Goal: Information Seeking & Learning: Learn about a topic

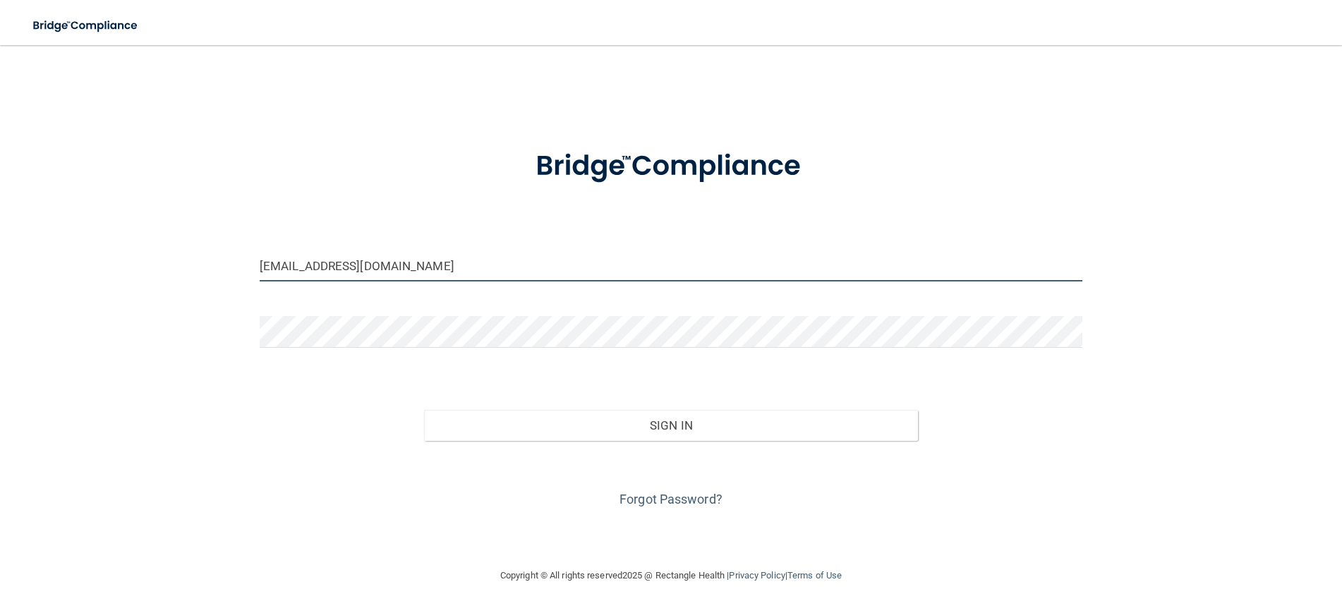
type input "[EMAIL_ADDRESS][DOMAIN_NAME]"
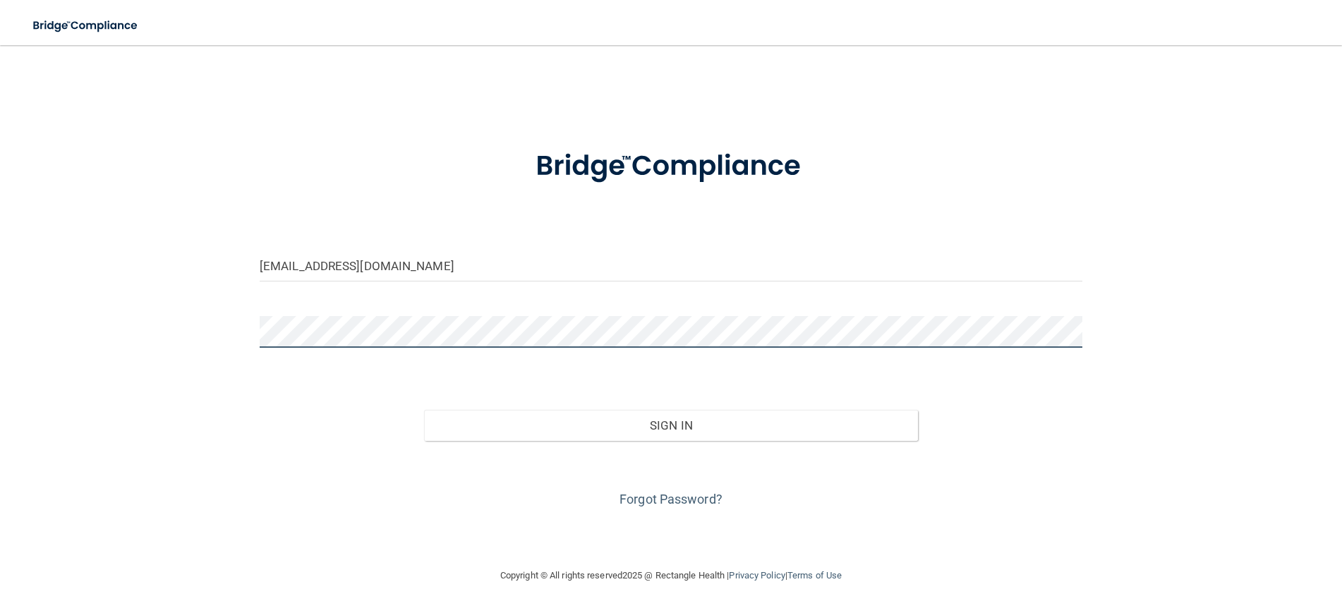
click at [671, 424] on button "Sign In" at bounding box center [671, 425] width 494 height 31
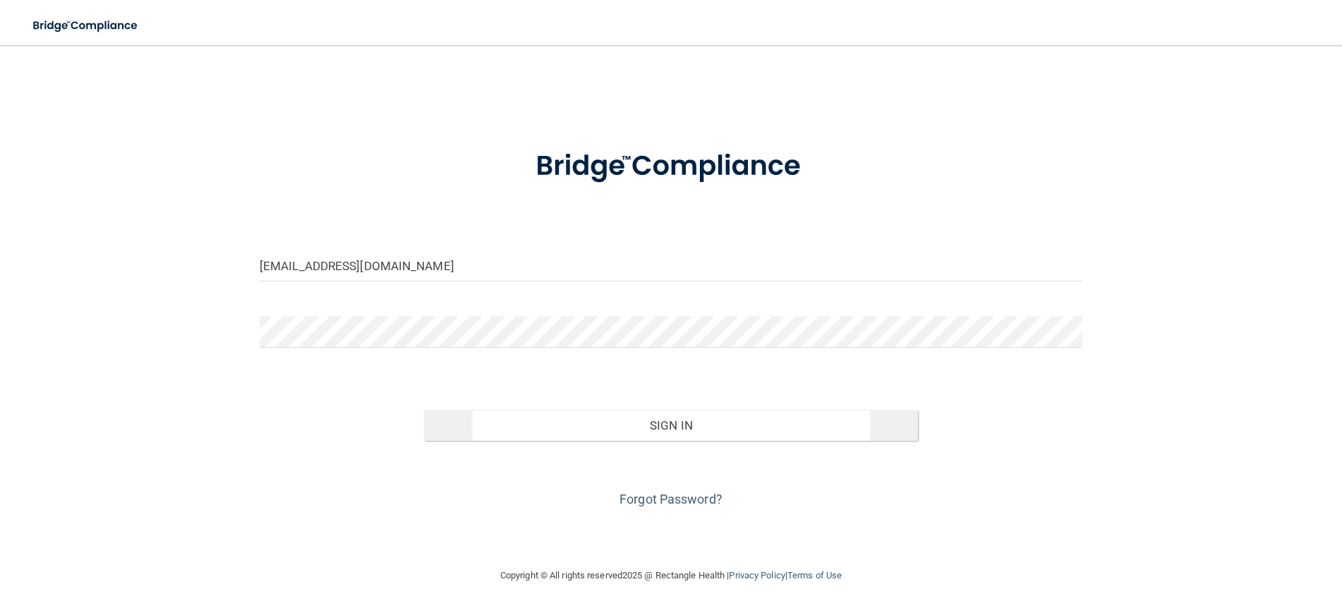
drag, startPoint x: 787, startPoint y: 424, endPoint x: 777, endPoint y: 427, distance: 10.3
click at [787, 424] on button "Sign In" at bounding box center [671, 425] width 494 height 31
click at [777, 427] on button "Sign In" at bounding box center [671, 425] width 494 height 31
click at [701, 424] on button "Sign In" at bounding box center [671, 425] width 494 height 31
click at [681, 424] on button "Sign In" at bounding box center [671, 425] width 494 height 31
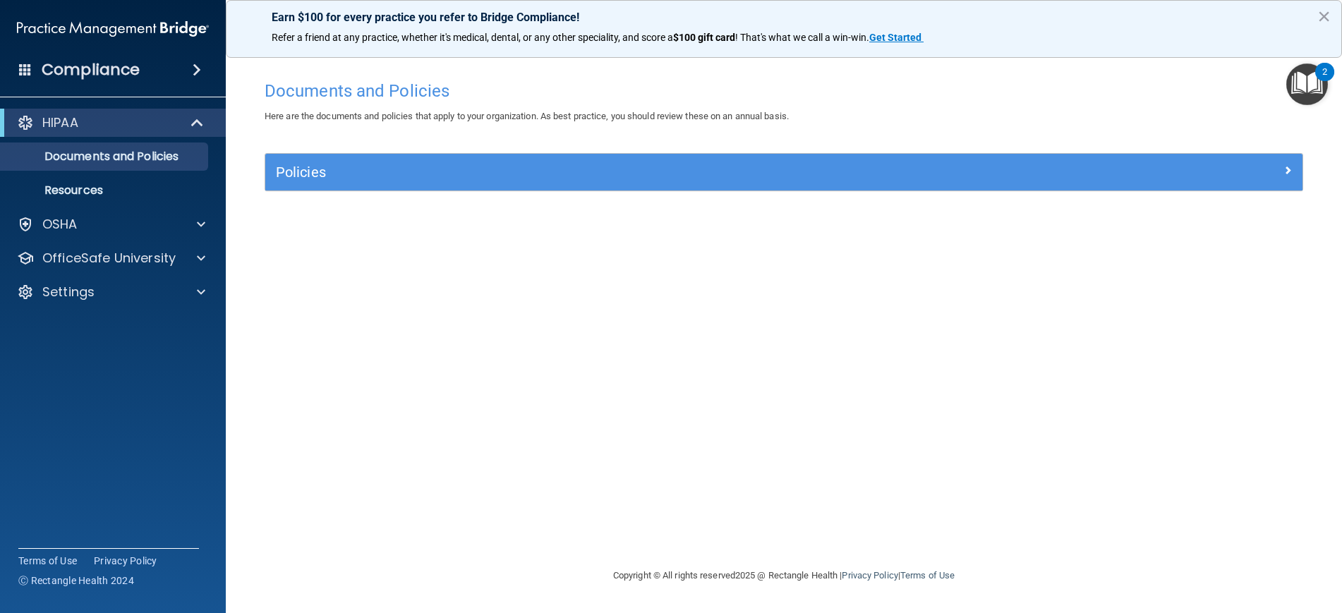
click at [81, 126] on div "HIPAA" at bounding box center [93, 122] width 174 height 17
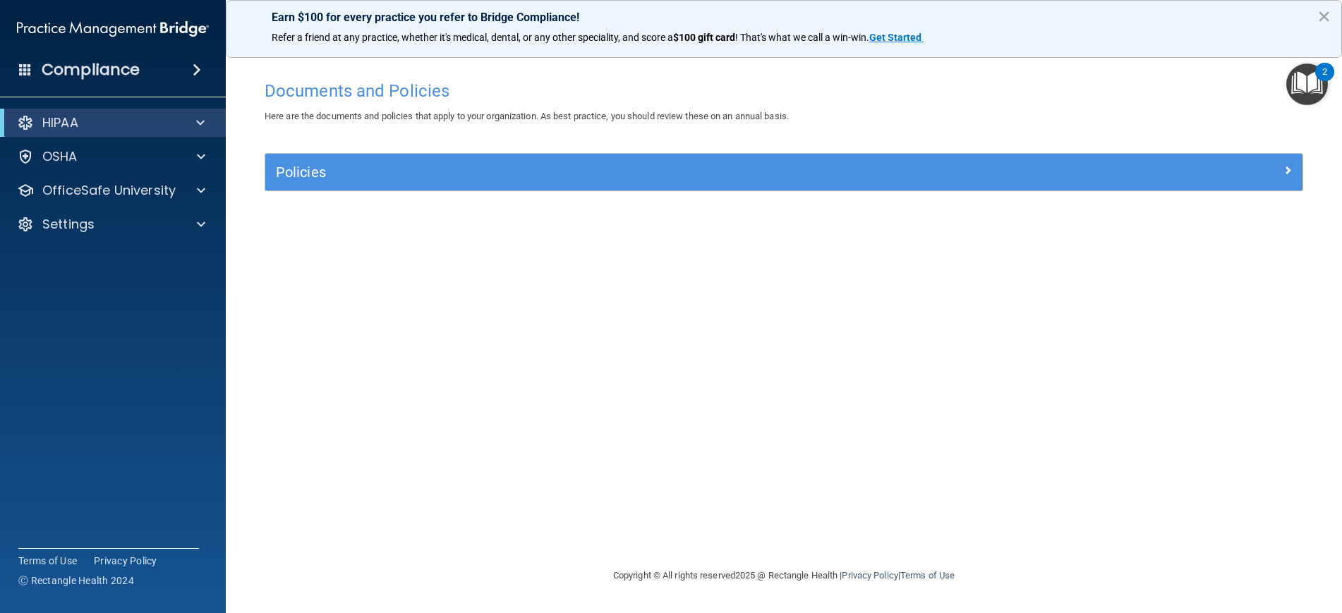
click at [81, 126] on div "HIPAA" at bounding box center [93, 122] width 174 height 17
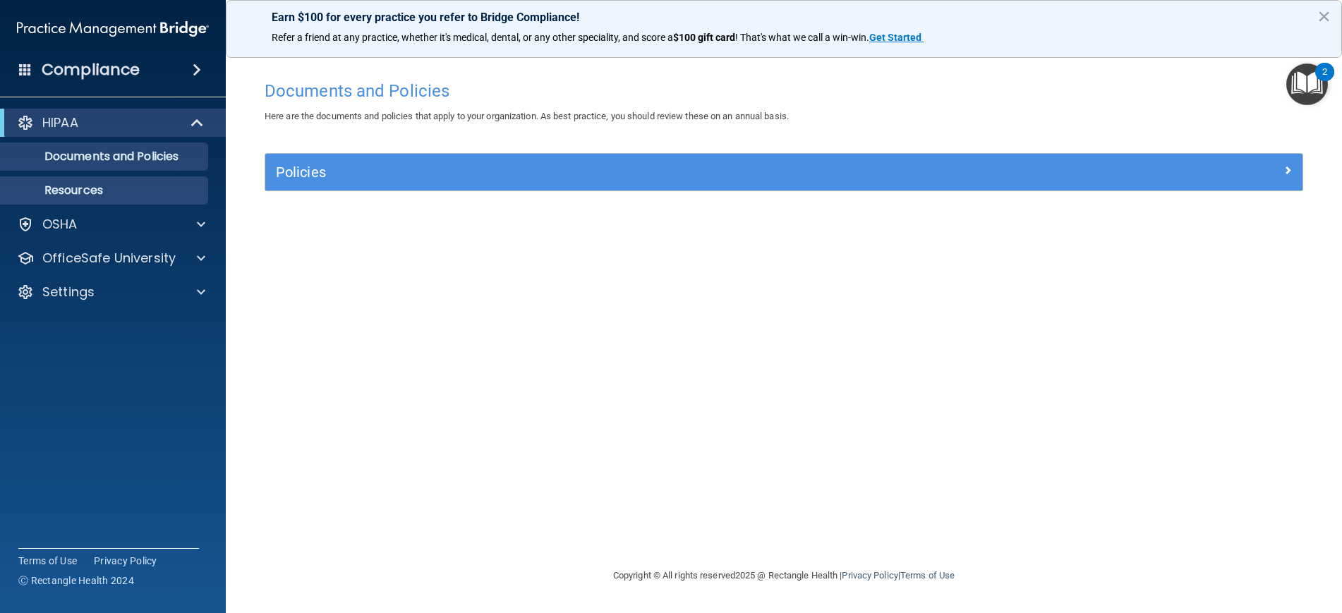
click at [97, 190] on p "Resources" at bounding box center [105, 190] width 193 height 14
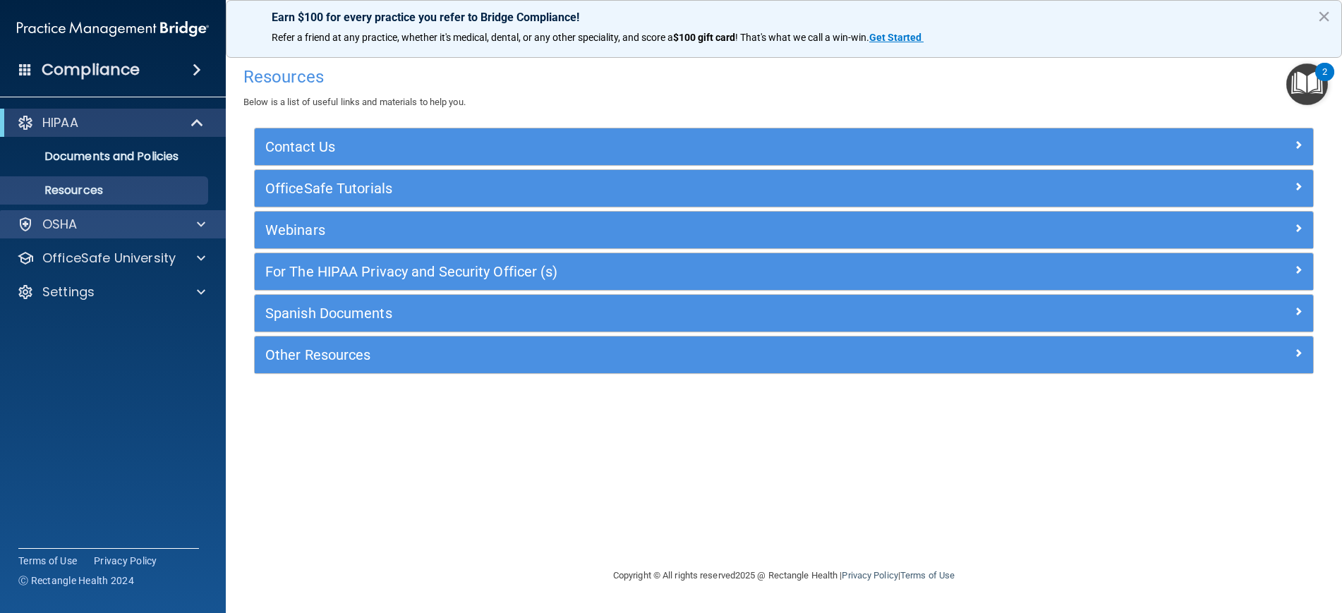
click at [131, 222] on div "OSHA" at bounding box center [93, 224] width 175 height 17
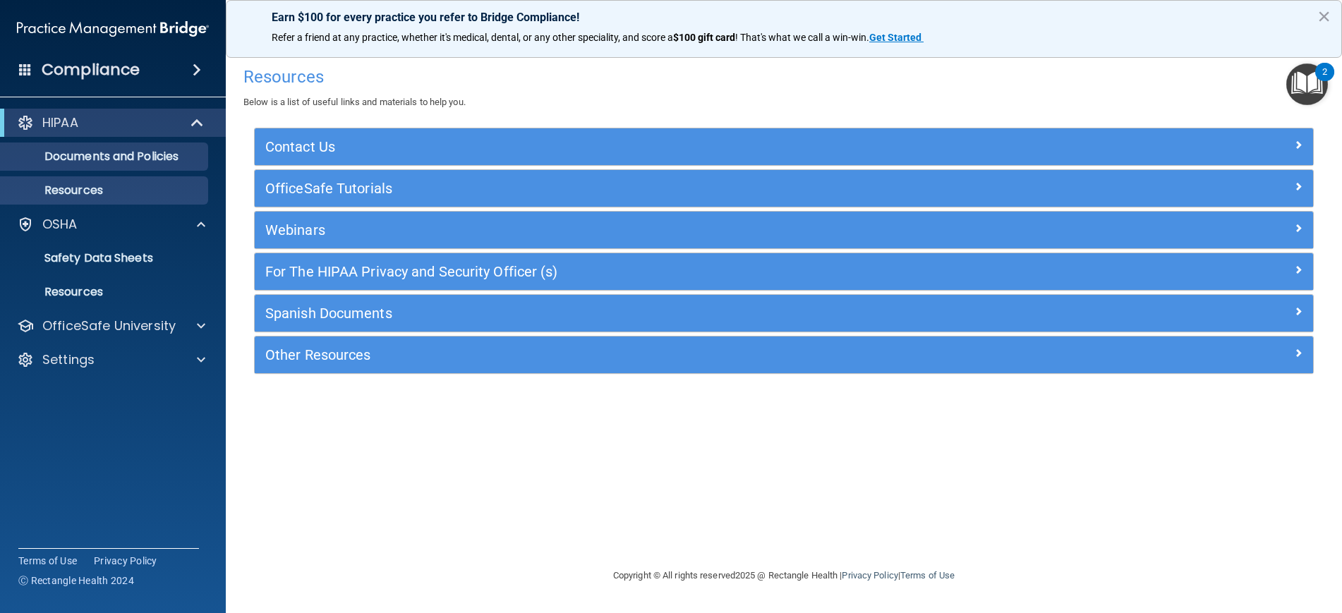
click at [110, 157] on p "Documents and Policies" at bounding box center [105, 157] width 193 height 14
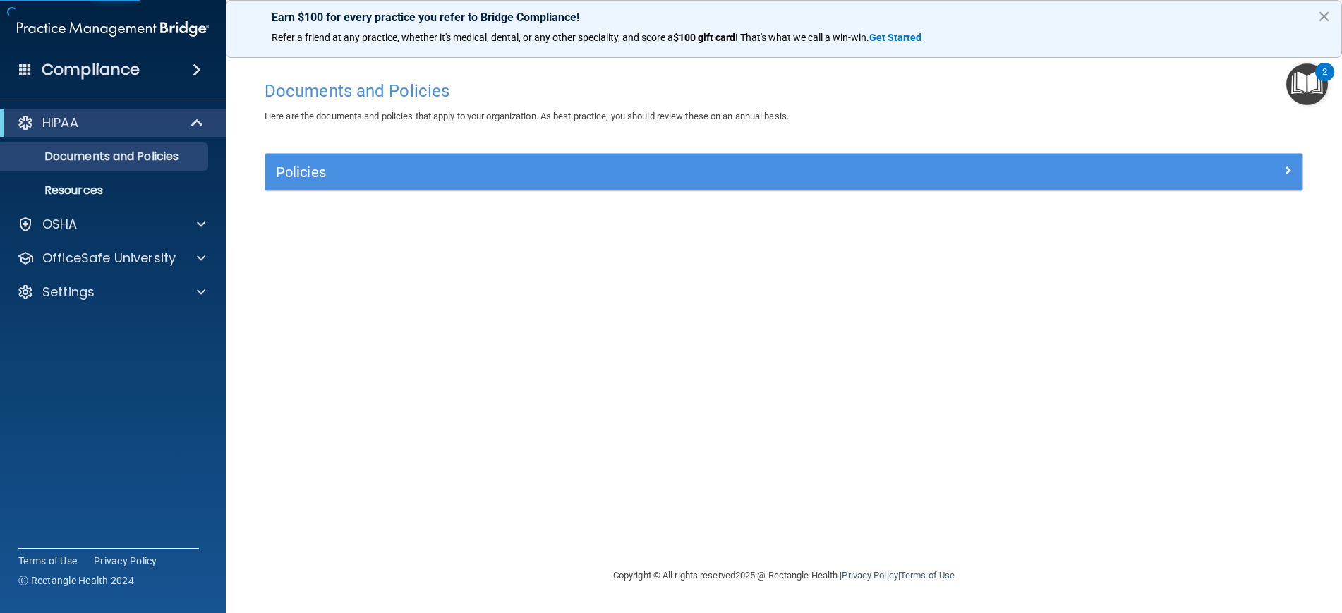
click at [201, 126] on span at bounding box center [199, 122] width 12 height 17
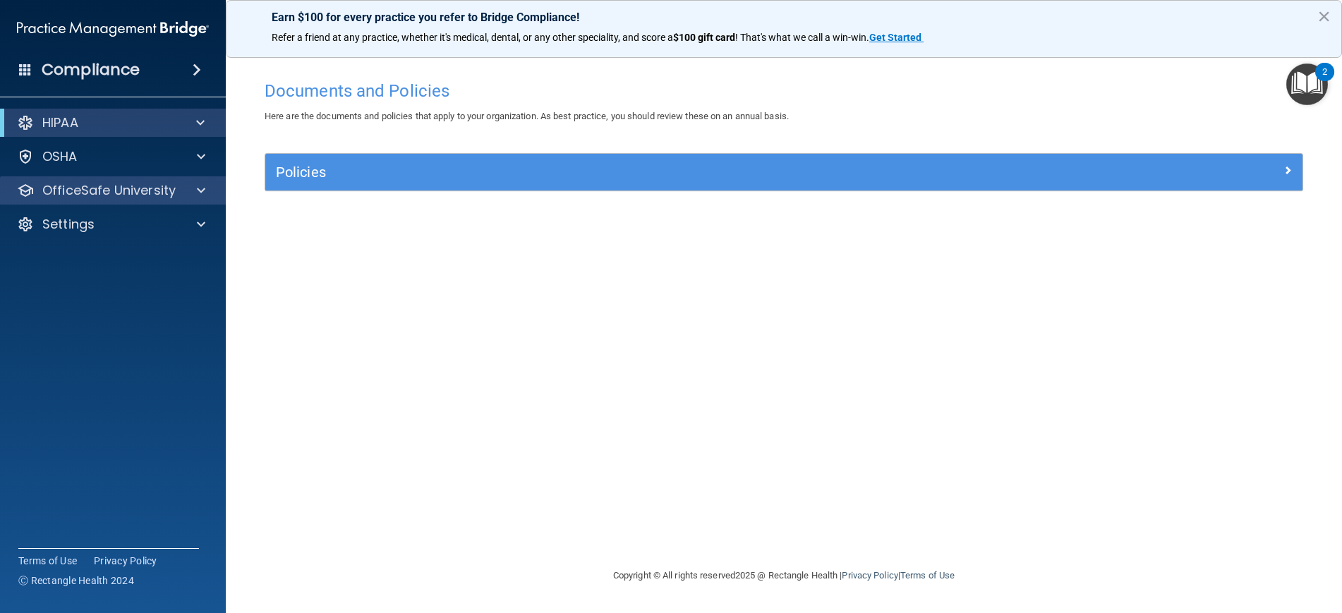
click at [168, 192] on p "OfficeSafe University" at bounding box center [108, 190] width 133 height 17
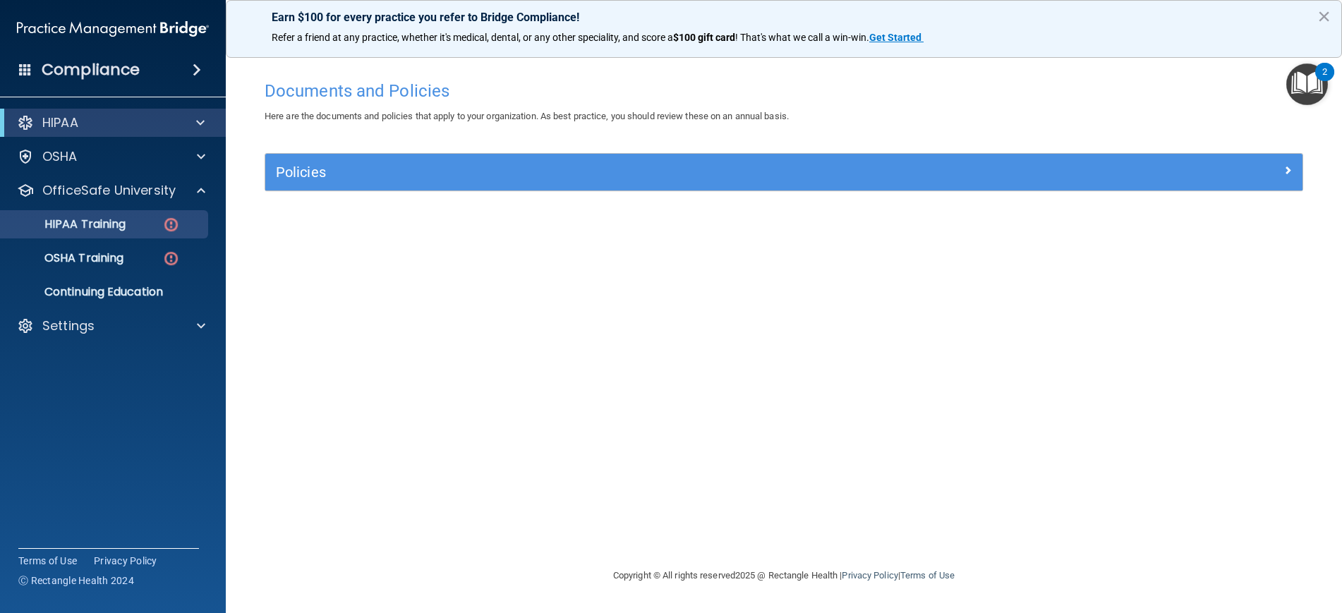
click at [143, 231] on link "HIPAA Training" at bounding box center [97, 224] width 222 height 28
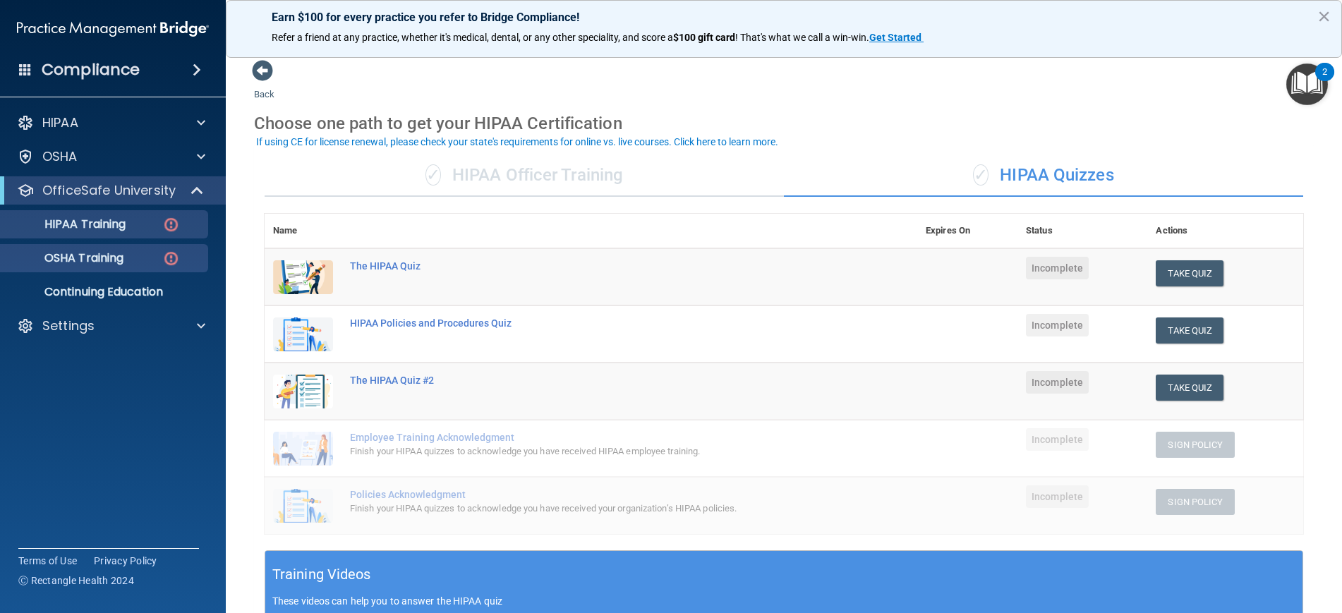
click at [95, 258] on p "OSHA Training" at bounding box center [66, 258] width 114 height 14
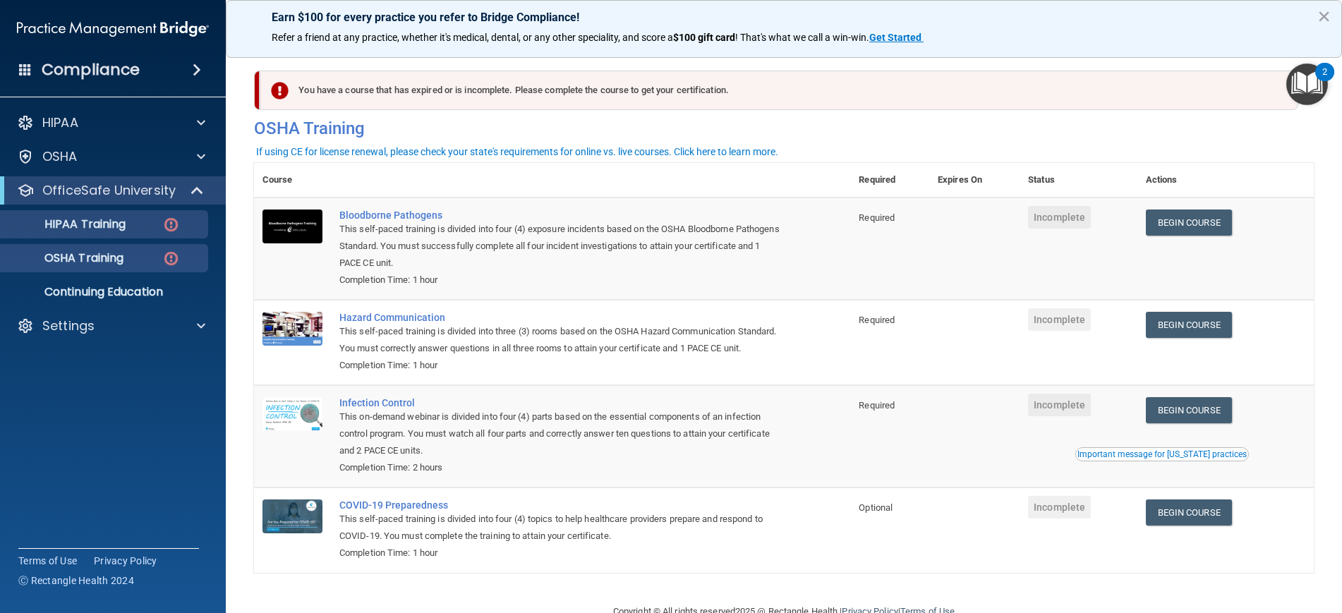
click at [138, 229] on div "HIPAA Training" at bounding box center [105, 224] width 193 height 14
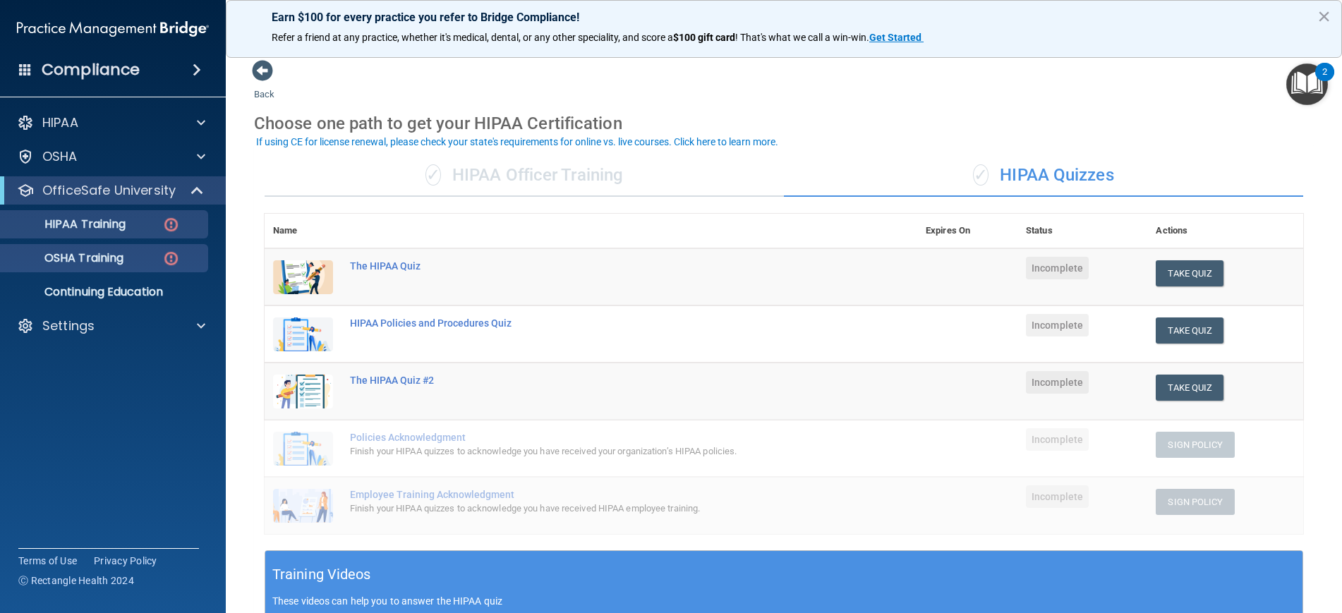
click at [135, 256] on div "OSHA Training" at bounding box center [105, 258] width 193 height 14
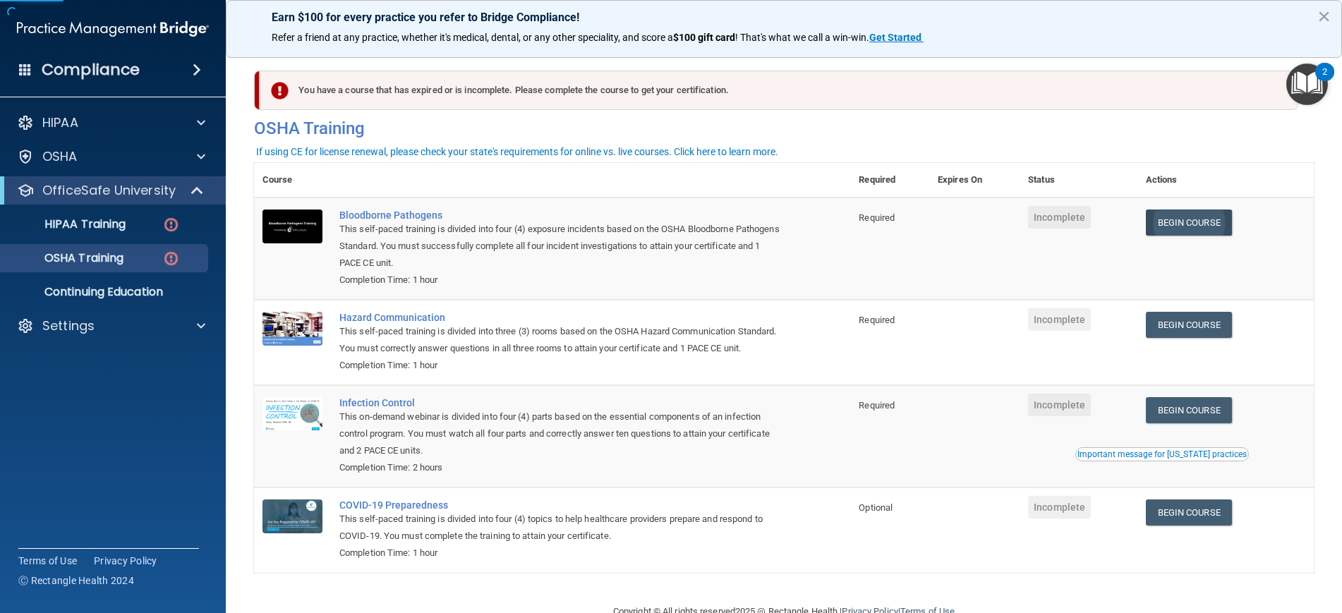
click at [1173, 229] on link "Begin Course" at bounding box center [1189, 223] width 86 height 26
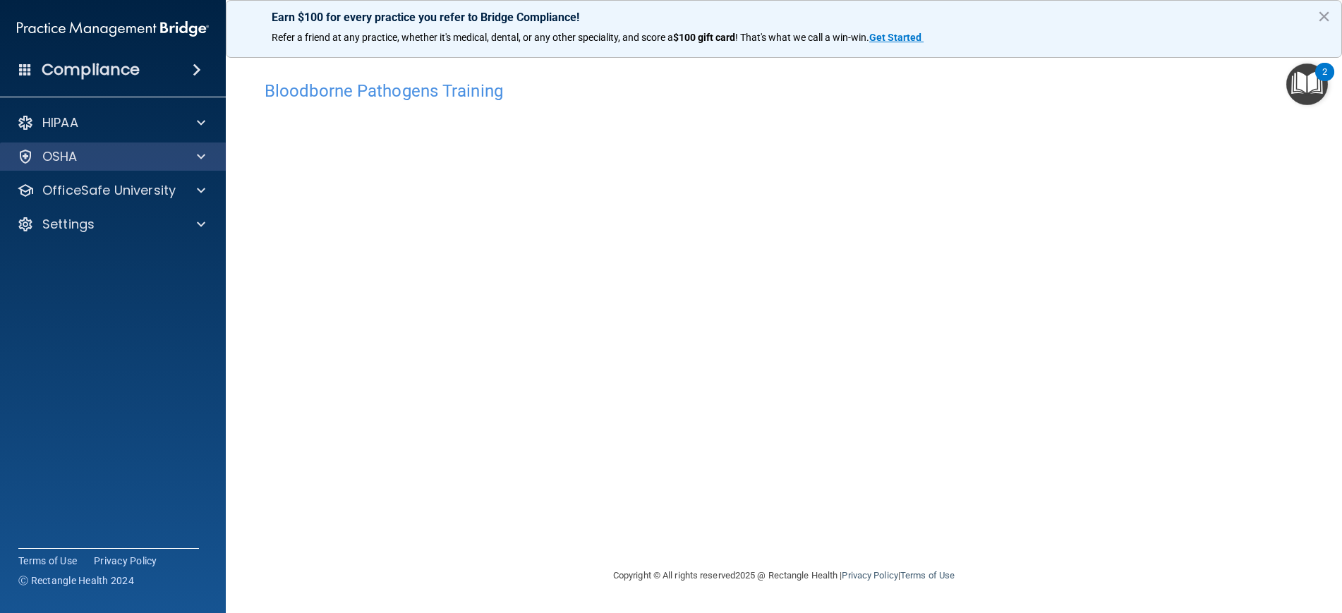
click at [85, 158] on div "OSHA" at bounding box center [93, 156] width 175 height 17
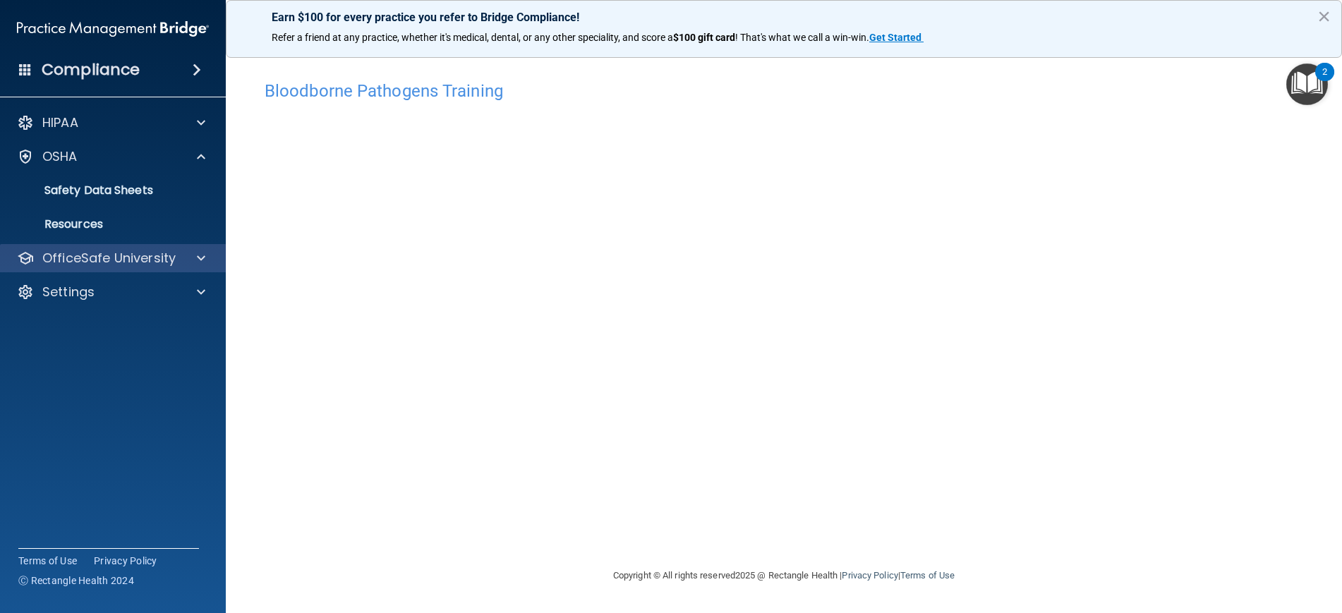
click at [90, 253] on p "OfficeSafe University" at bounding box center [108, 258] width 133 height 17
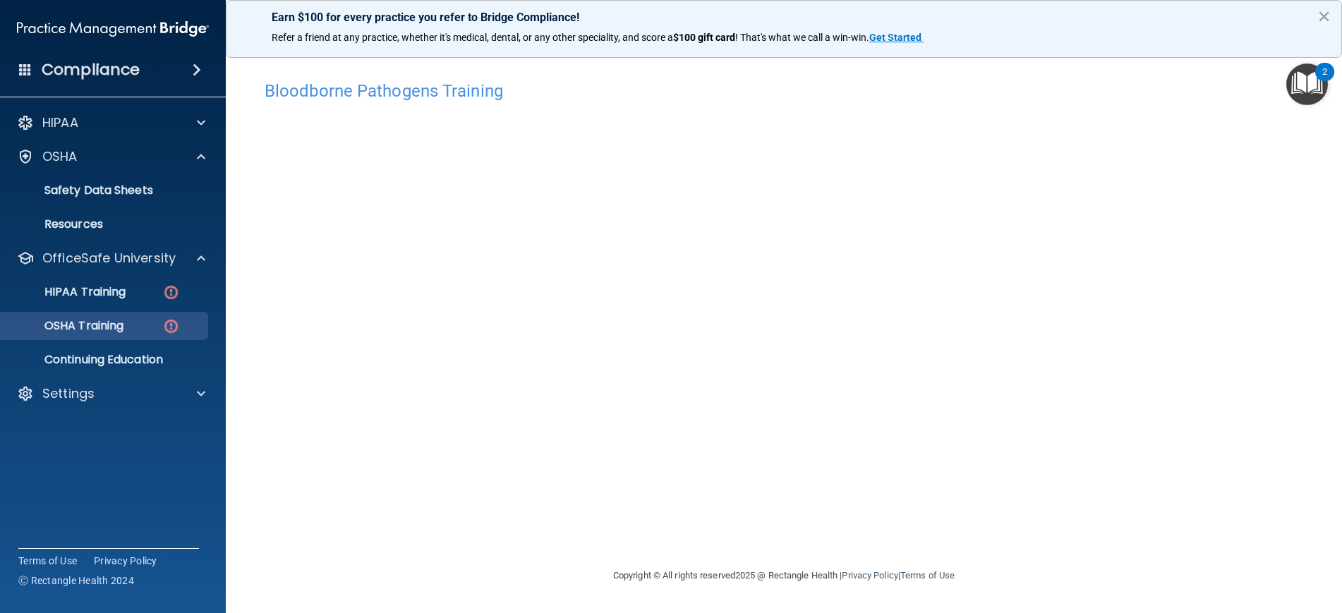
click at [92, 329] on p "OSHA Training" at bounding box center [66, 326] width 114 height 14
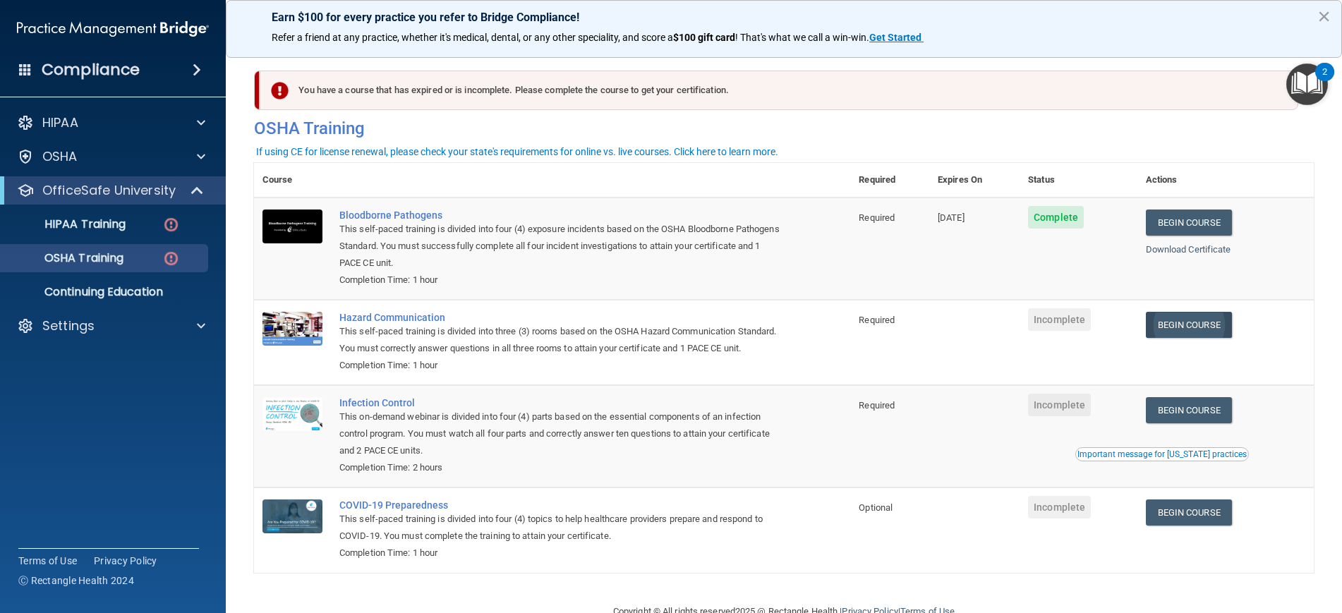
click at [1214, 319] on link "Begin Course" at bounding box center [1189, 325] width 86 height 26
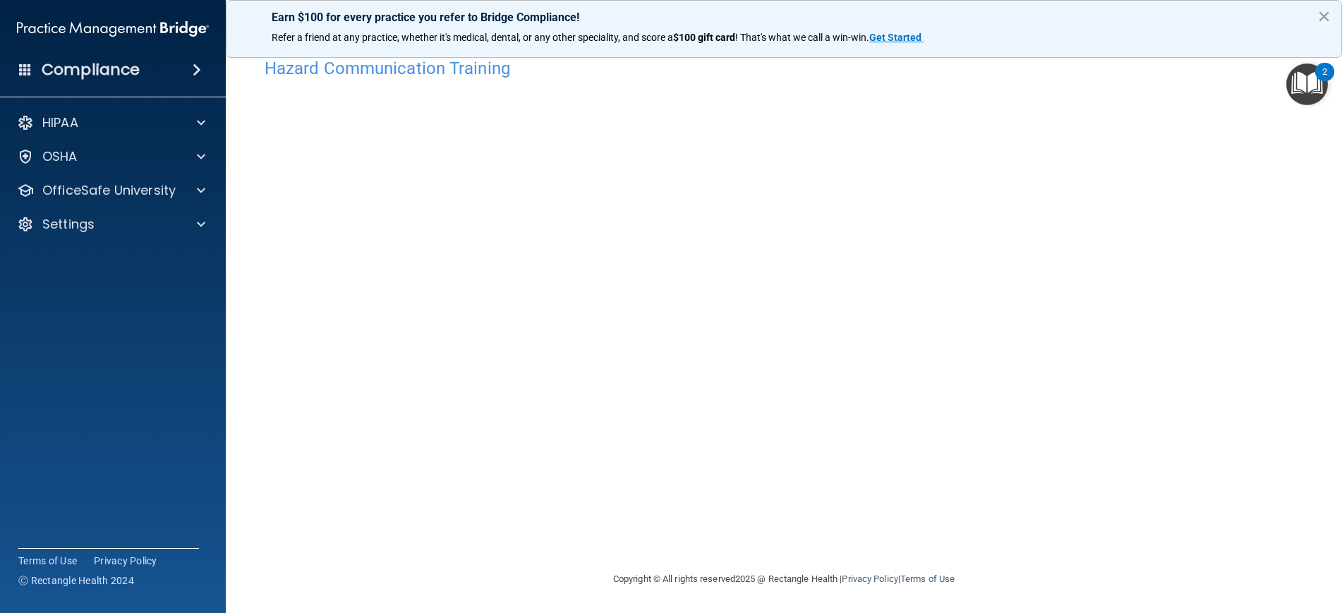
scroll to position [22, 0]
click at [166, 186] on p "OfficeSafe University" at bounding box center [108, 190] width 133 height 17
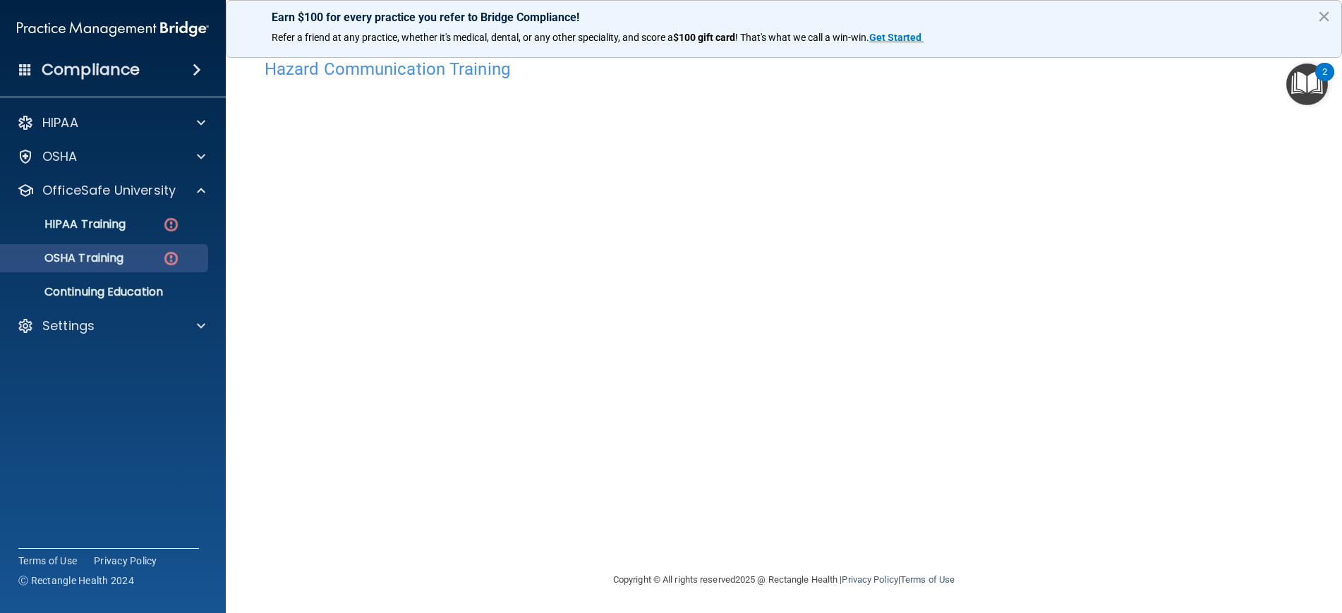
click at [121, 253] on p "OSHA Training" at bounding box center [66, 258] width 114 height 14
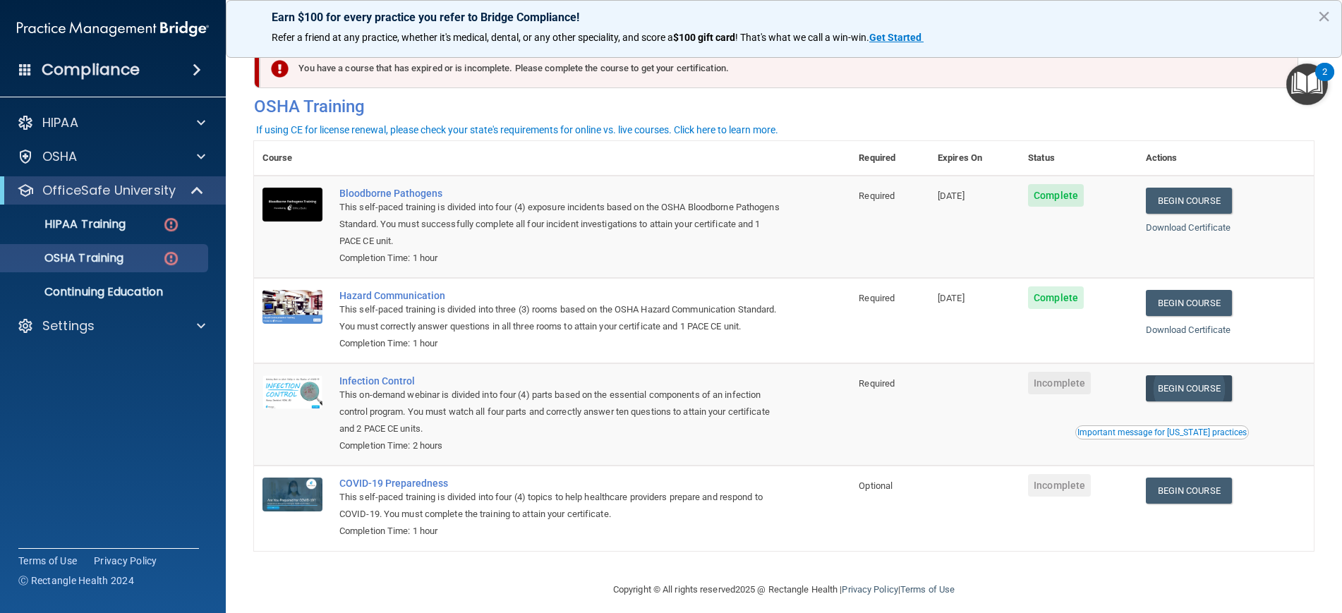
click at [1211, 393] on link "Begin Course" at bounding box center [1189, 388] width 86 height 26
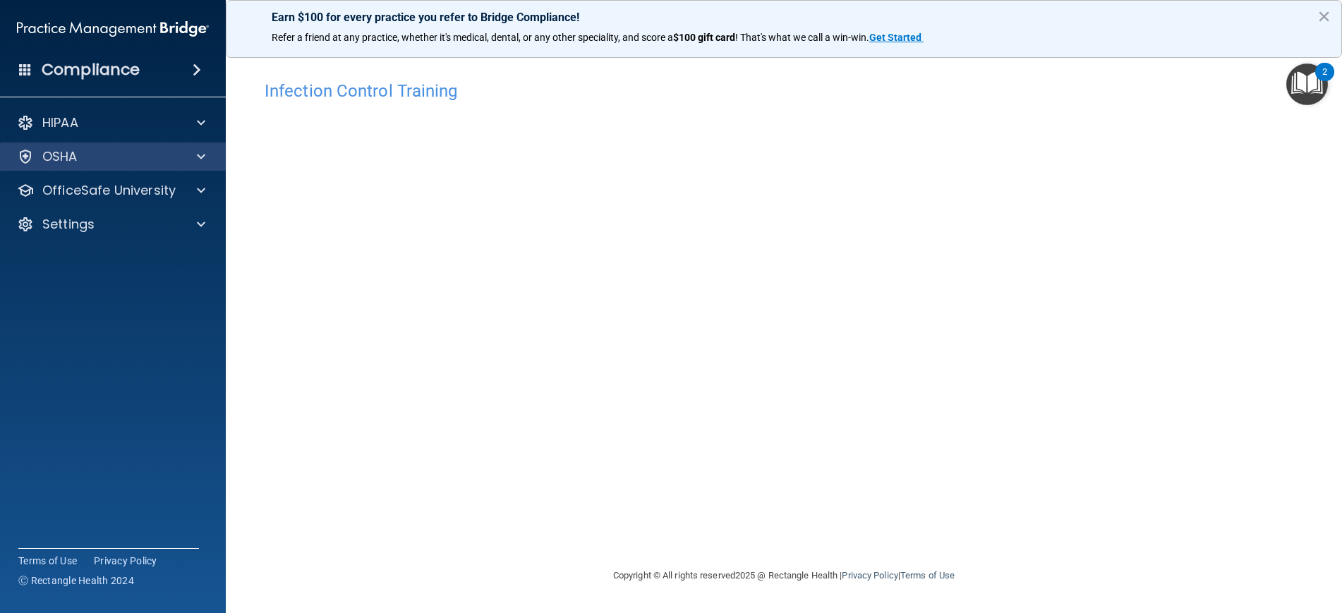
click at [177, 166] on div "OSHA" at bounding box center [113, 156] width 226 height 28
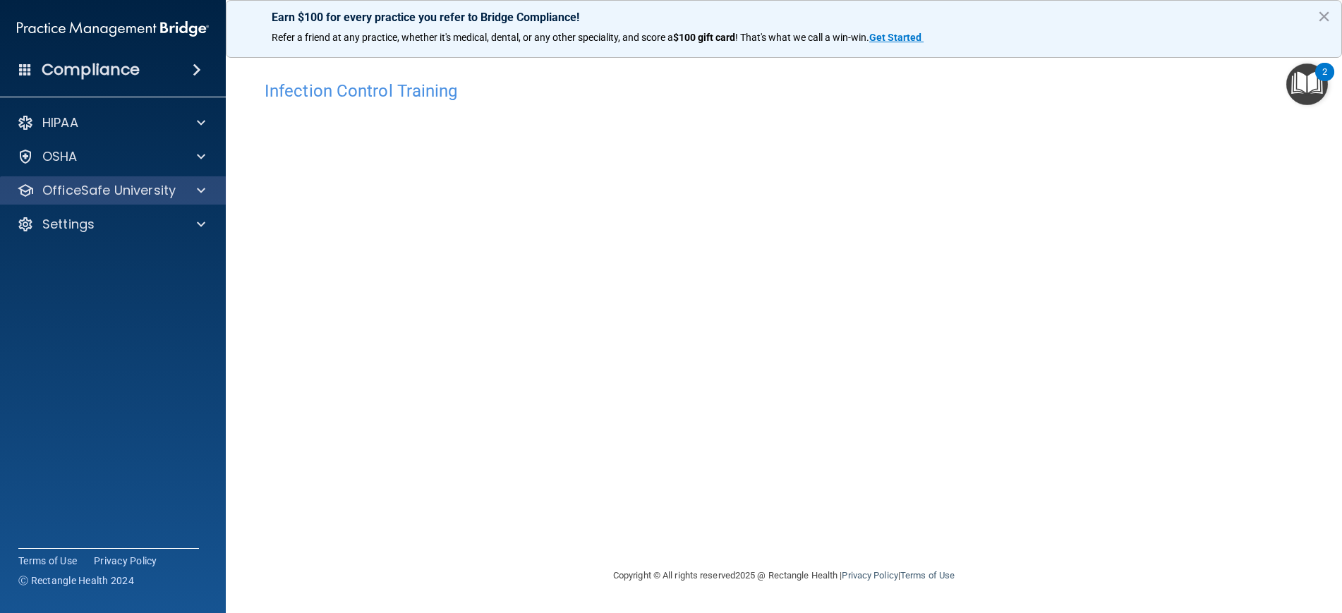
click at [162, 190] on p "OfficeSafe University" at bounding box center [108, 190] width 133 height 17
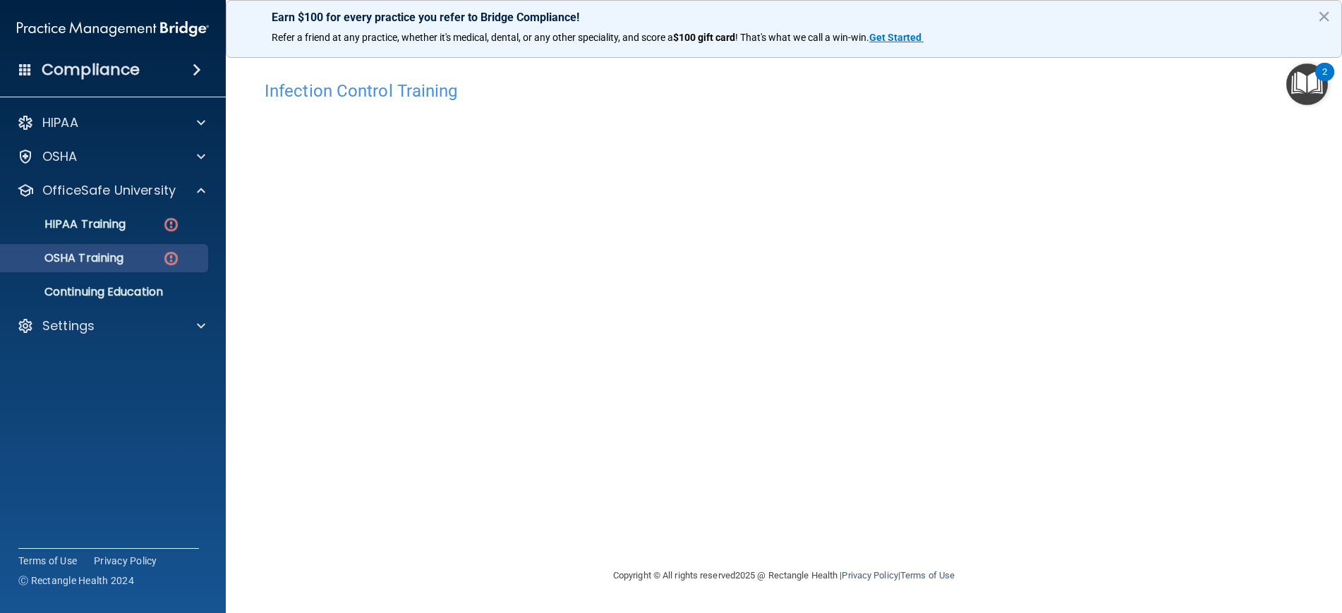
click at [138, 255] on div "OSHA Training" at bounding box center [105, 258] width 193 height 14
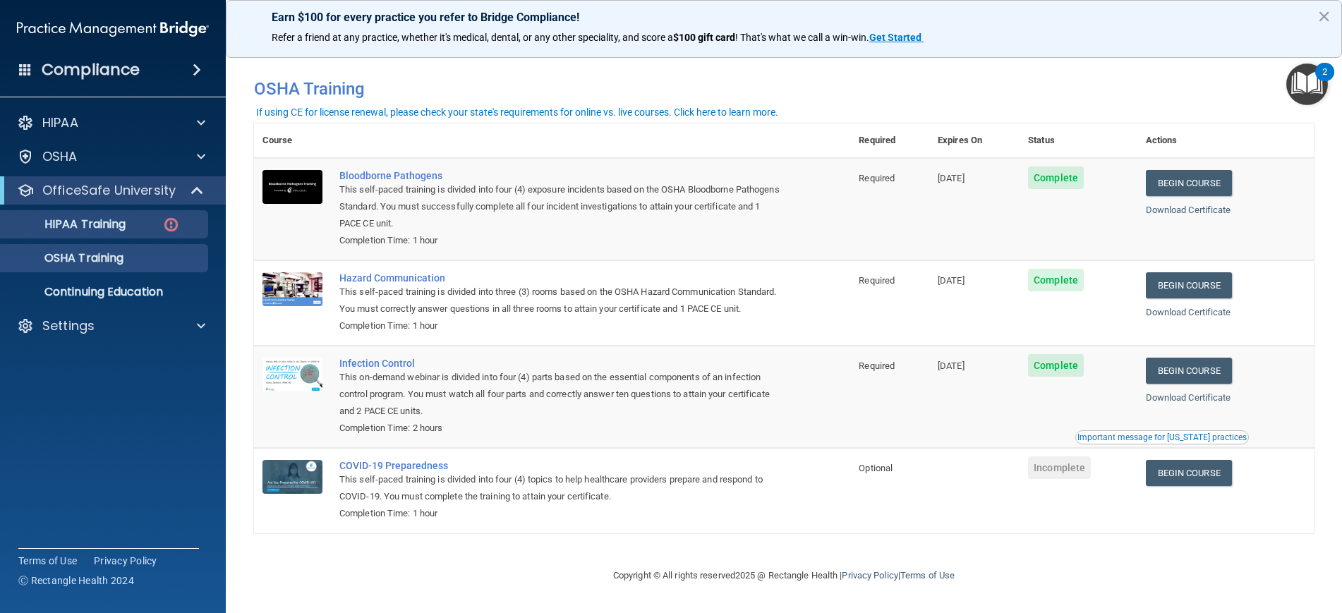
click at [116, 224] on p "HIPAA Training" at bounding box center [67, 224] width 116 height 14
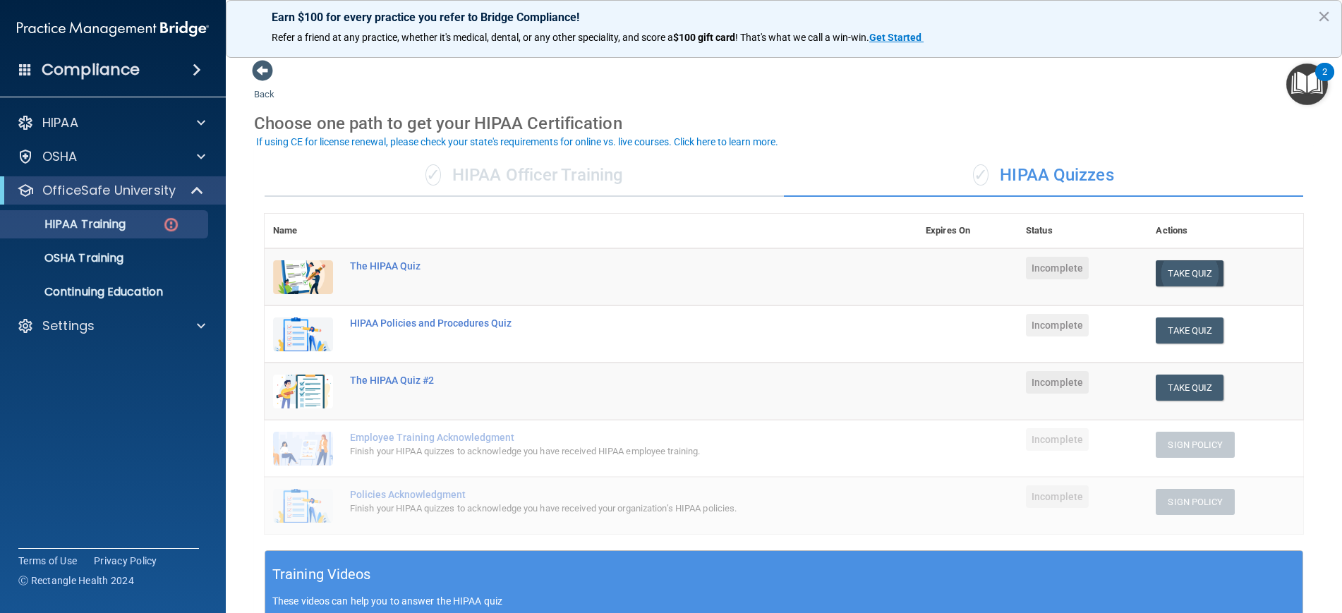
click at [1200, 276] on button "Take Quiz" at bounding box center [1189, 273] width 68 height 26
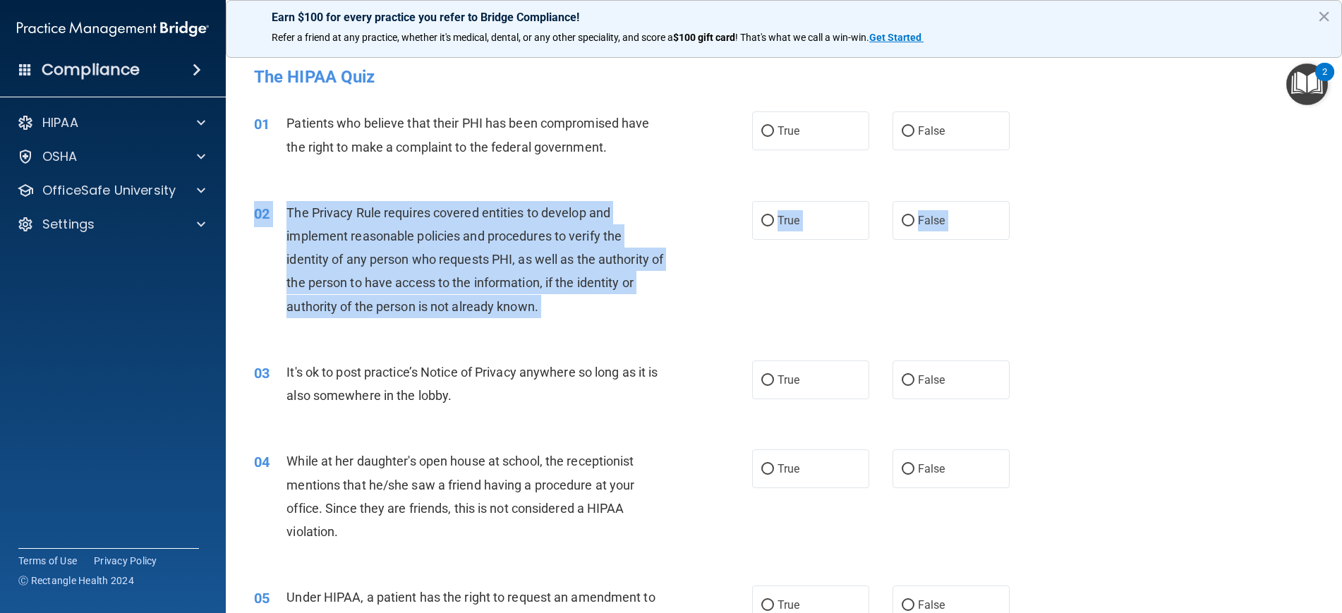
drag, startPoint x: 760, startPoint y: 350, endPoint x: 759, endPoint y: 322, distance: 27.5
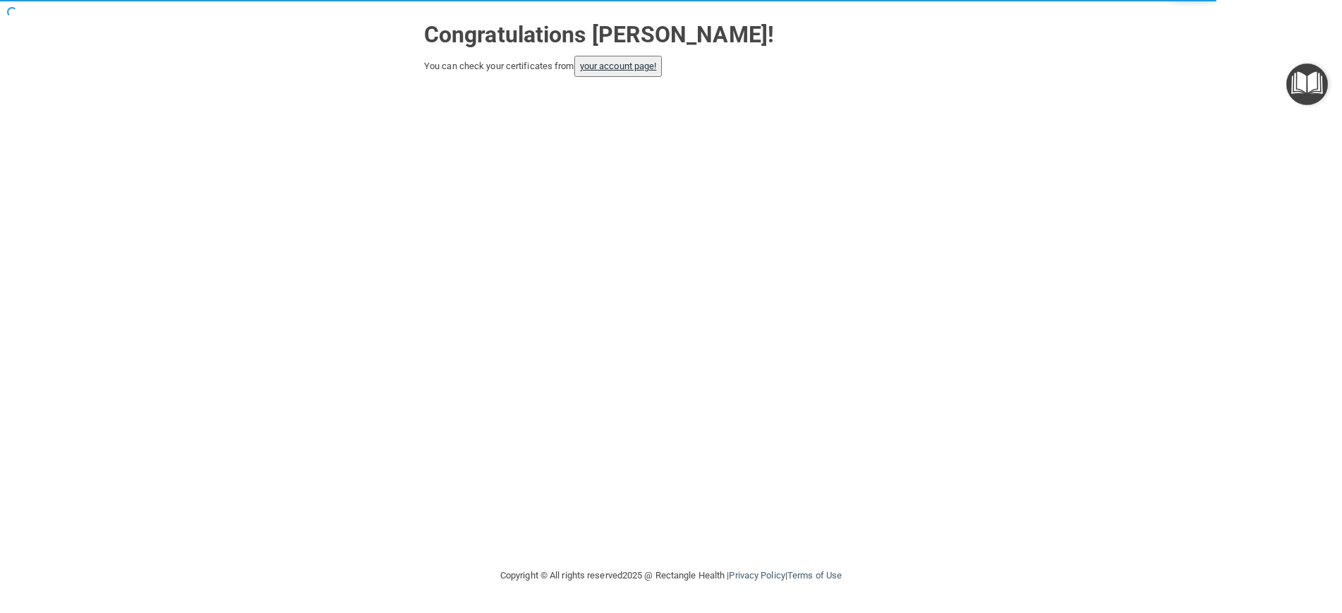
click at [628, 67] on link "your account page!" at bounding box center [618, 66] width 77 height 11
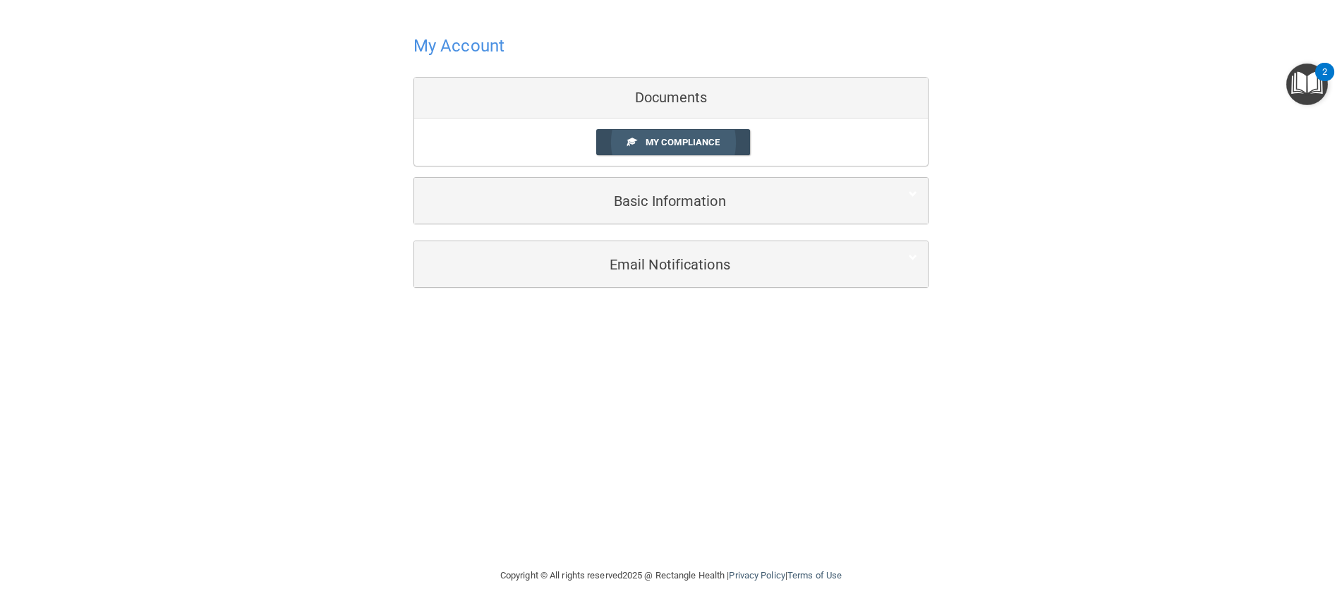
click at [631, 145] on span at bounding box center [631, 141] width 9 height 9
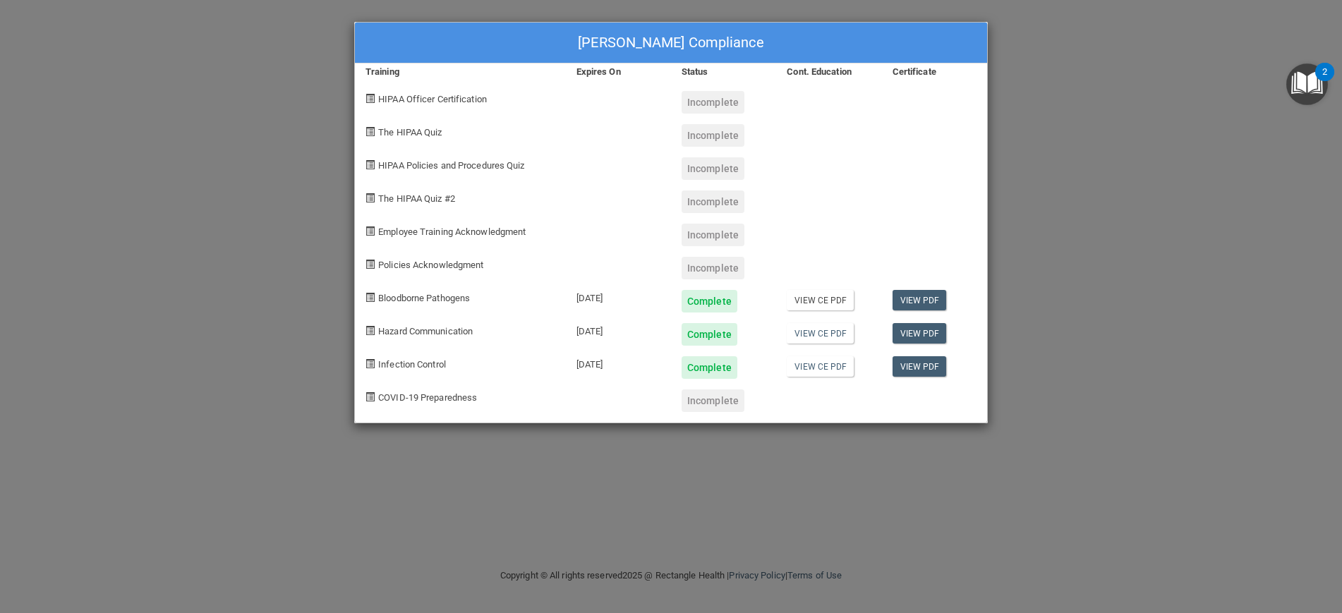
click at [804, 299] on link "View CE PDF" at bounding box center [820, 300] width 67 height 20
